Goal: Task Accomplishment & Management: Complete application form

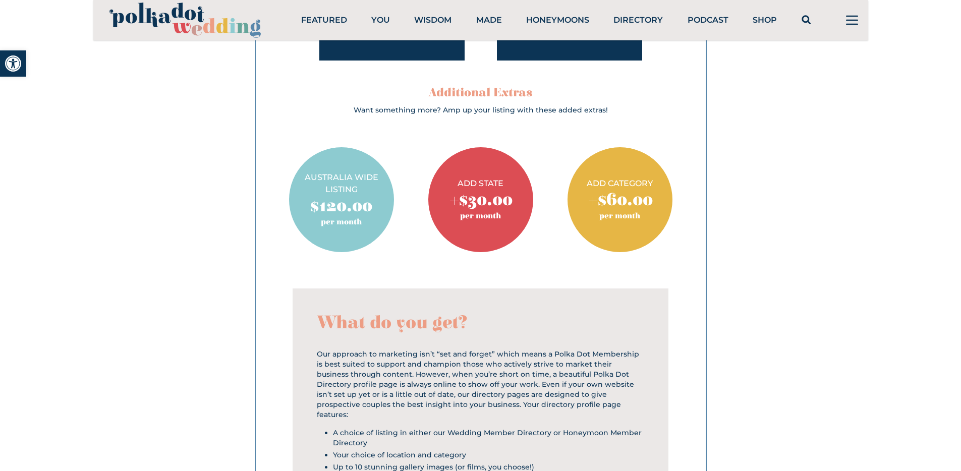
scroll to position [1277, 0]
click at [464, 91] on h2 "Additional Extras" at bounding box center [480, 92] width 254 height 16
click at [495, 92] on h2 "Additional Extras" at bounding box center [480, 92] width 254 height 16
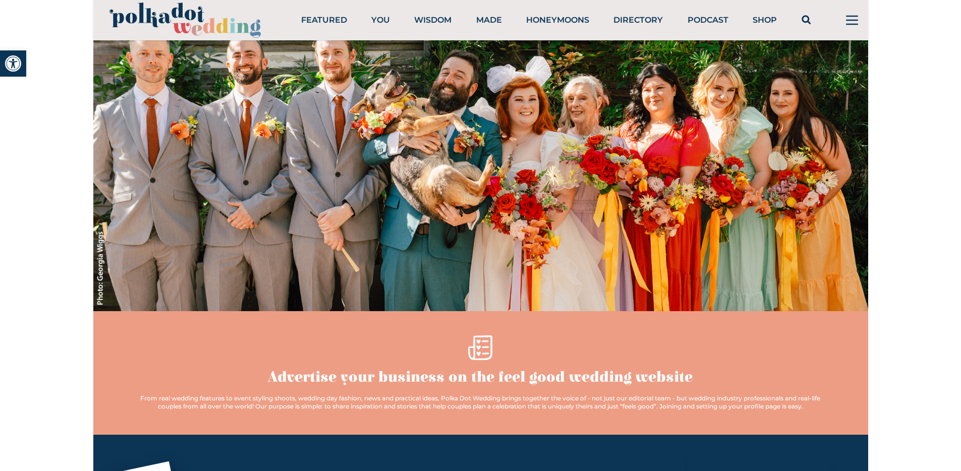
scroll to position [0, 0]
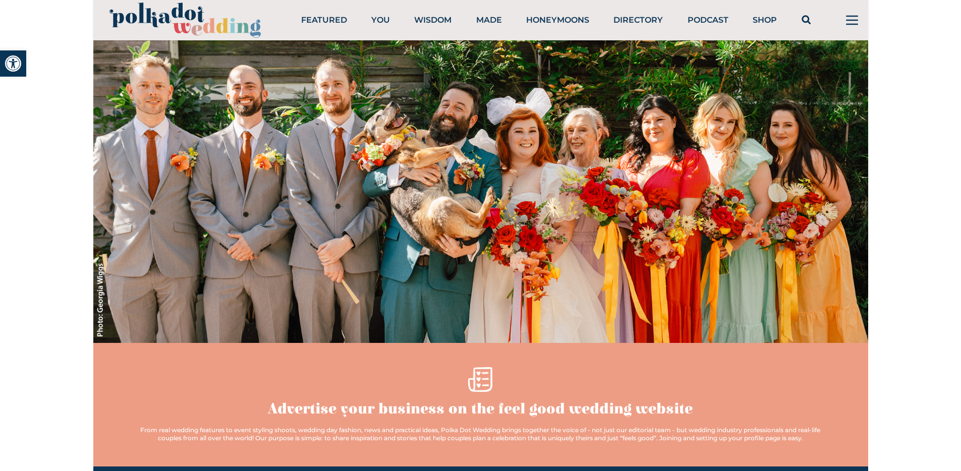
drag, startPoint x: 545, startPoint y: 187, endPoint x: 526, endPoint y: 3, distance: 185.5
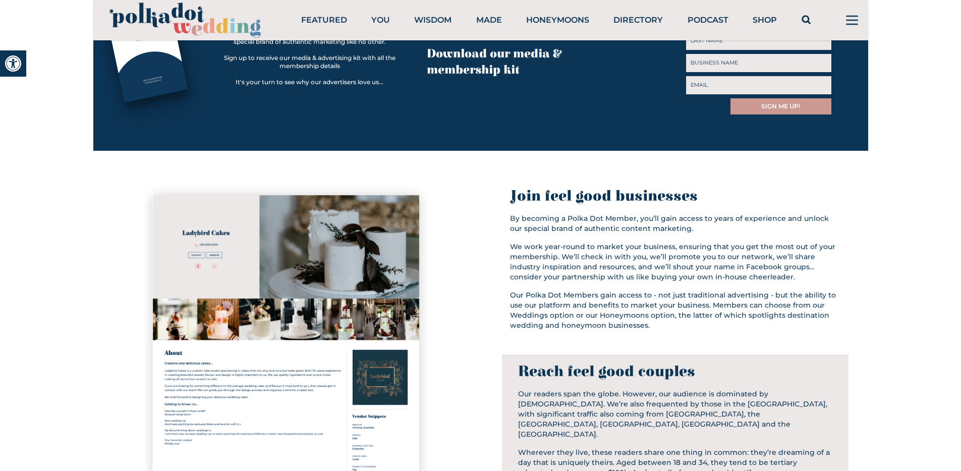
scroll to position [513, 0]
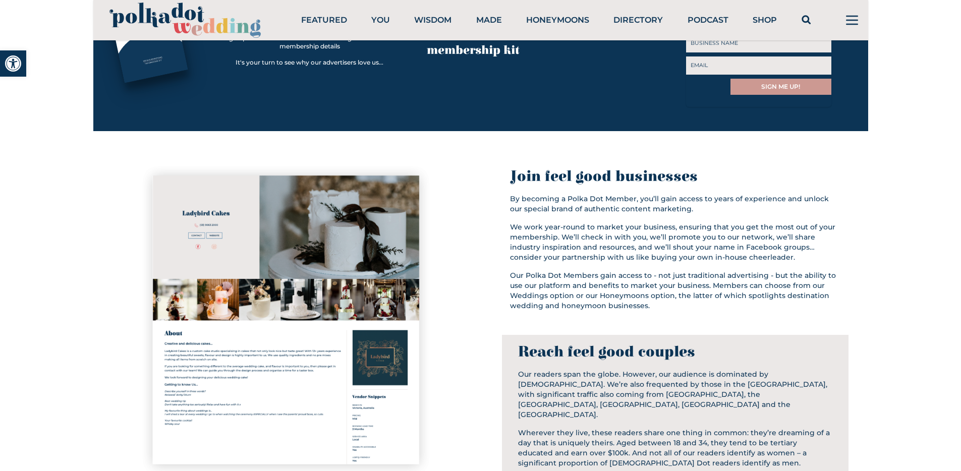
click at [552, 183] on div "Join feel good businesses" at bounding box center [675, 176] width 331 height 18
click at [588, 186] on div "Join feel good businesses" at bounding box center [675, 176] width 331 height 18
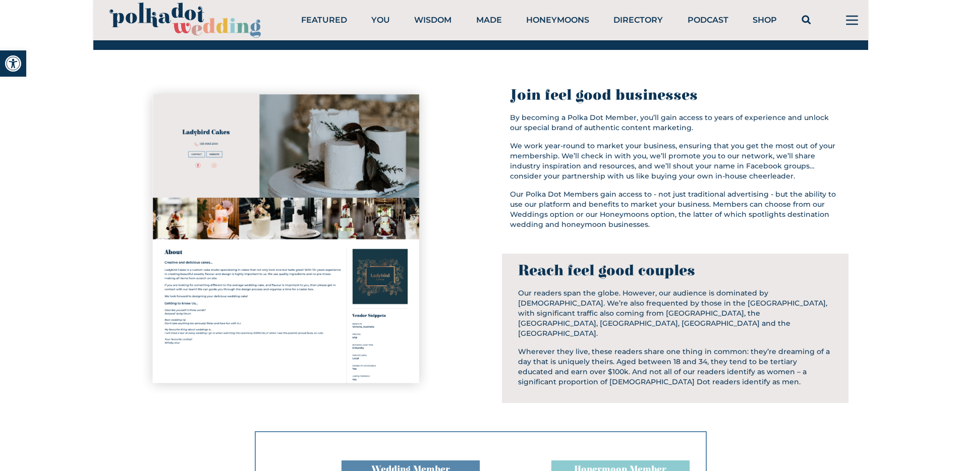
scroll to position [597, 0]
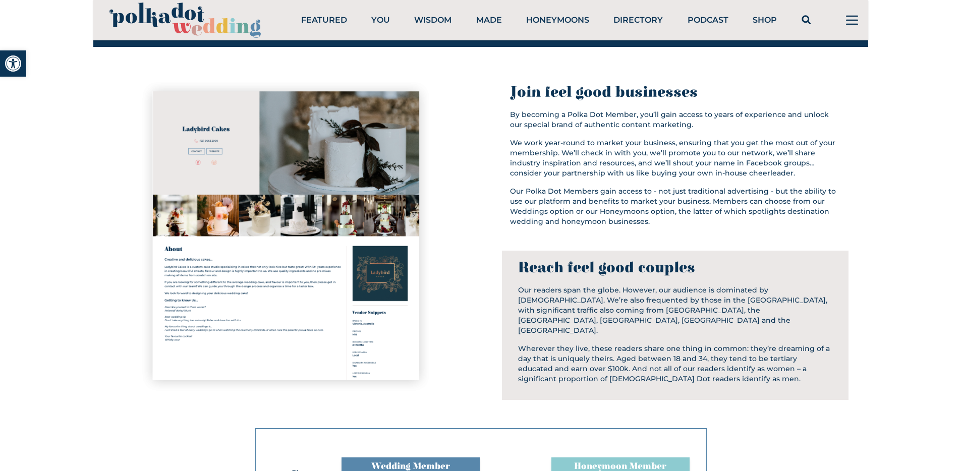
click at [581, 265] on div "Reach feel good couples Our readers span the globe. However, our audience is do…" at bounding box center [675, 325] width 347 height 149
click at [582, 271] on div "Reach feel good couples" at bounding box center [675, 268] width 315 height 18
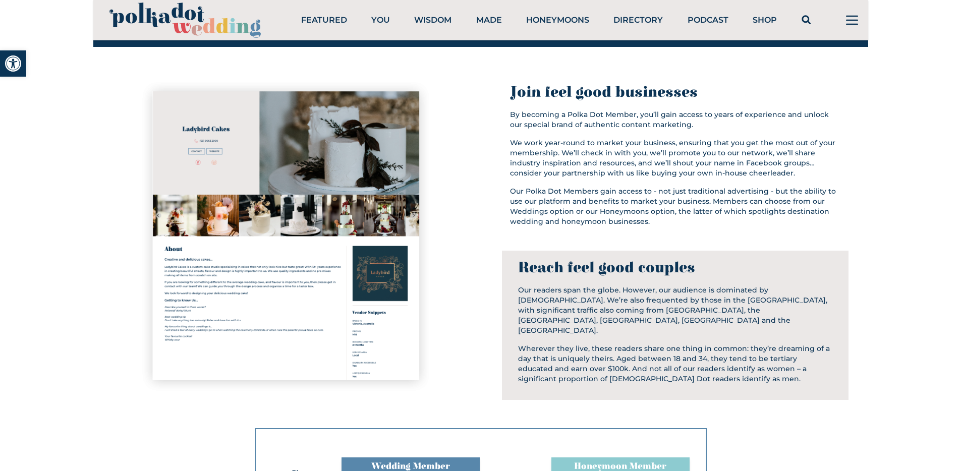
click at [583, 273] on div "Reach feel good couples" at bounding box center [675, 268] width 315 height 18
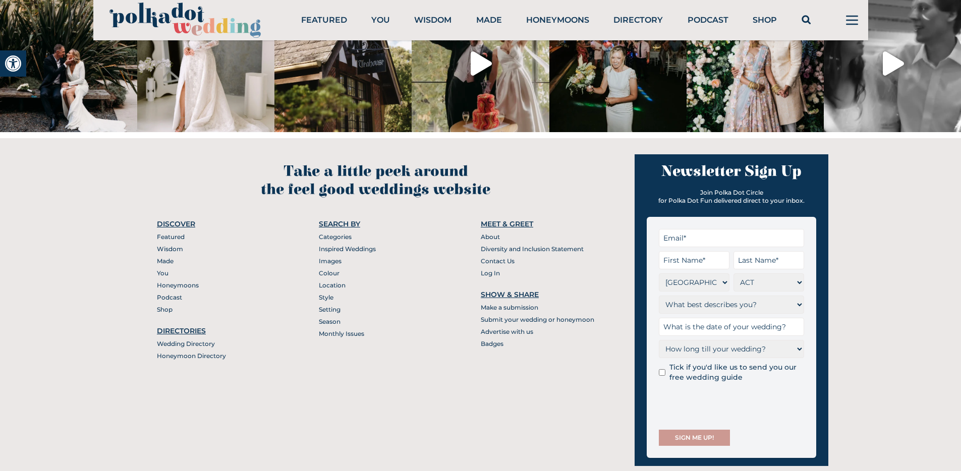
scroll to position [3818, 0]
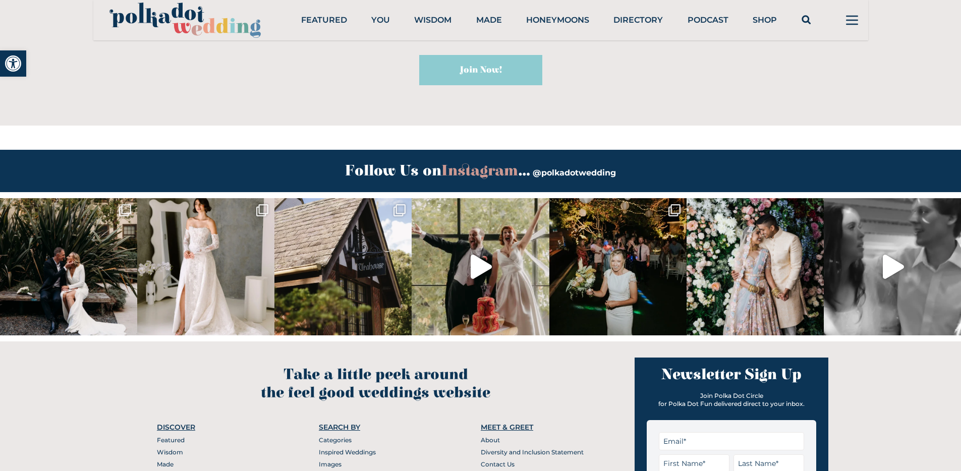
drag, startPoint x: 759, startPoint y: 250, endPoint x: 624, endPoint y: 0, distance: 283.6
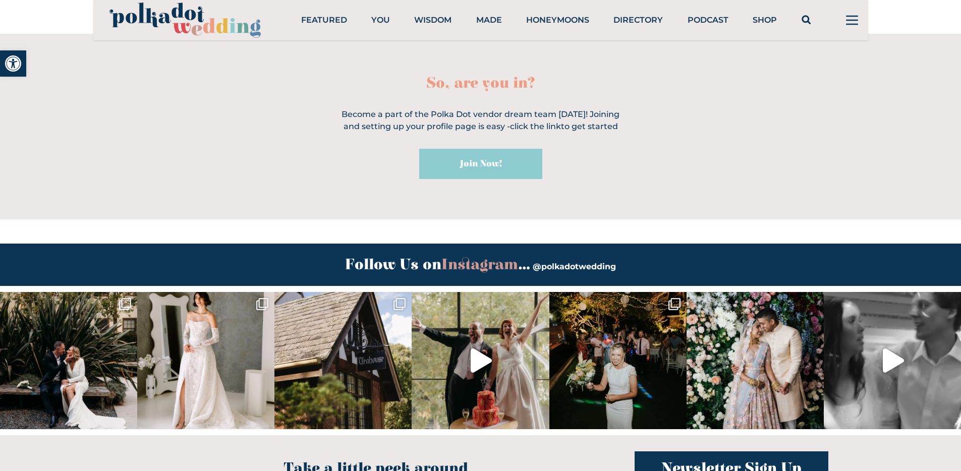
scroll to position [3312, 0]
